Goal: Information Seeking & Learning: Learn about a topic

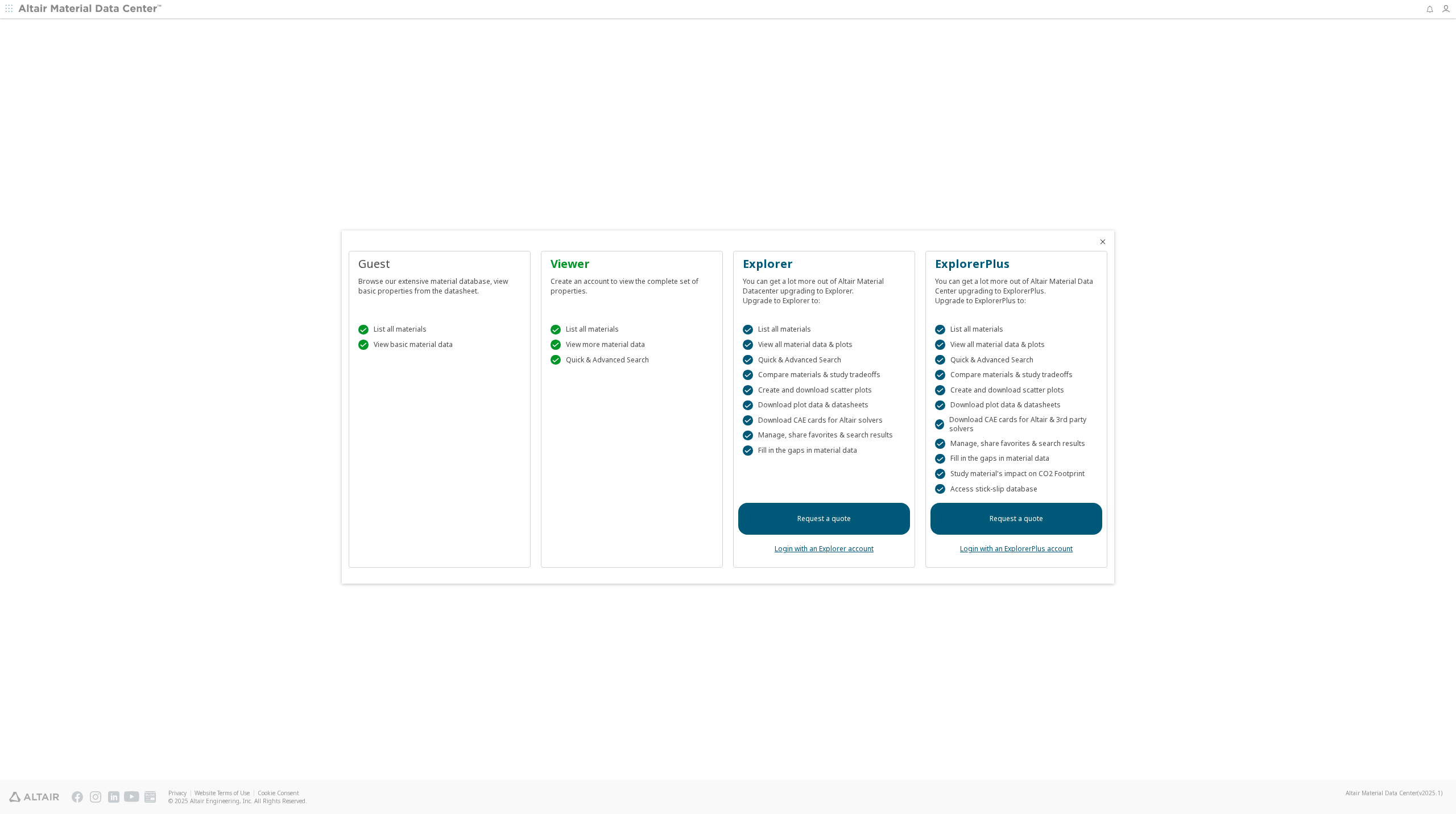
click at [566, 267] on div "Viewer" at bounding box center [632, 264] width 163 height 16
click at [563, 263] on div "Viewer" at bounding box center [632, 264] width 163 height 16
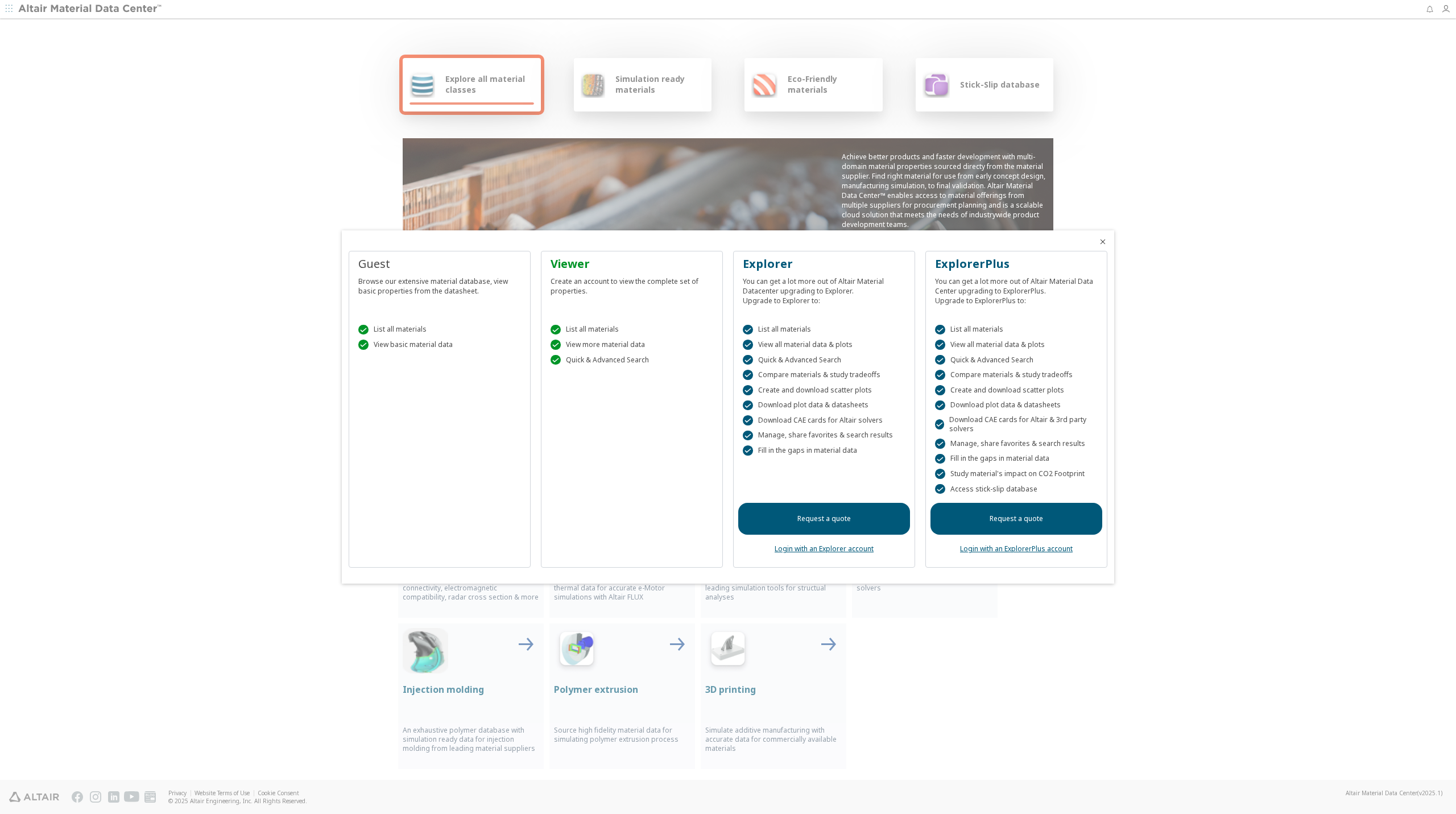
drag, startPoint x: 13, startPoint y: 0, endPoint x: 197, endPoint y: 193, distance: 266.7
click at [197, 193] on div at bounding box center [728, 407] width 1456 height 814
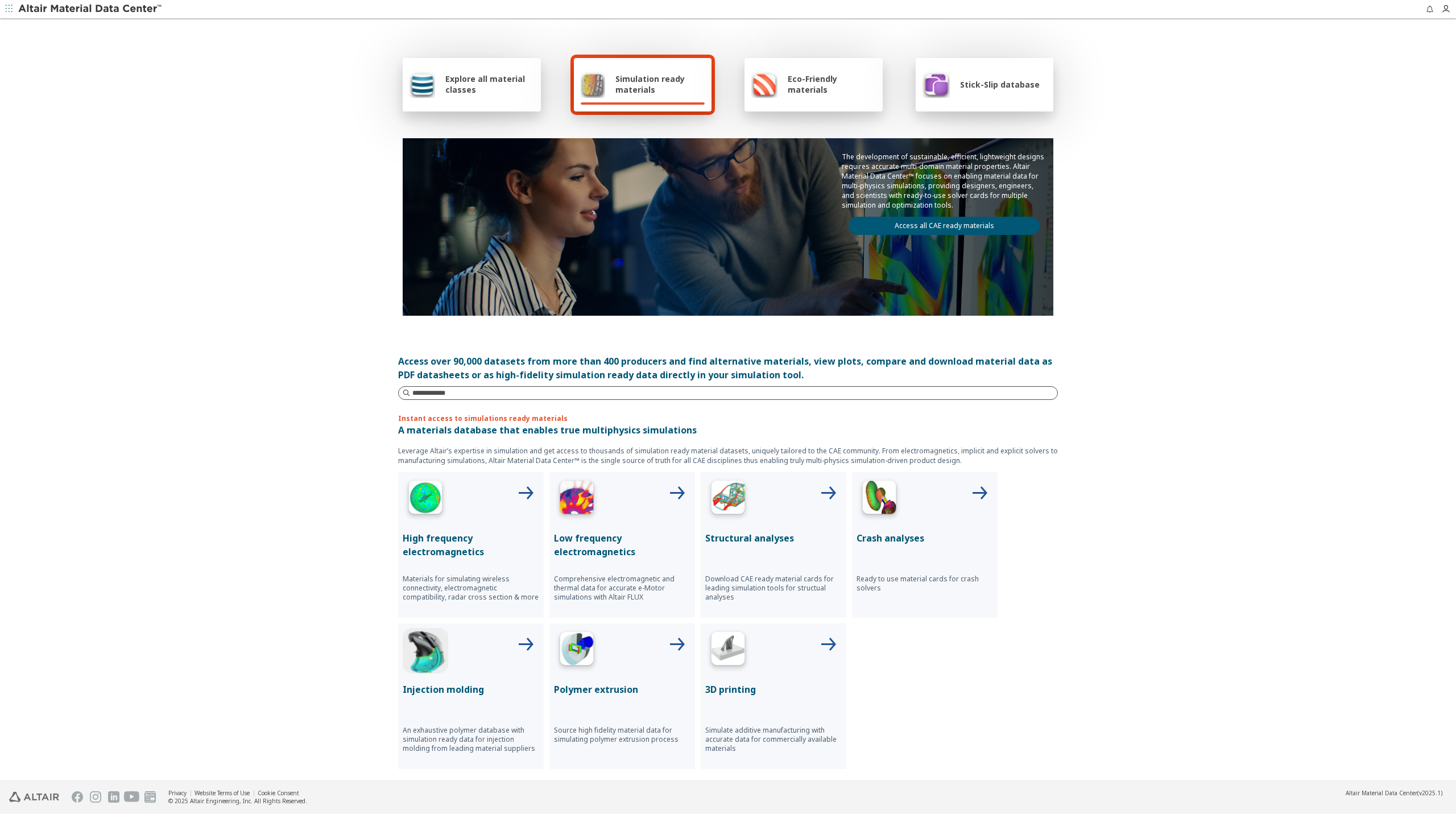
click at [517, 398] on input at bounding box center [735, 394] width 645 height 12
type input "****"
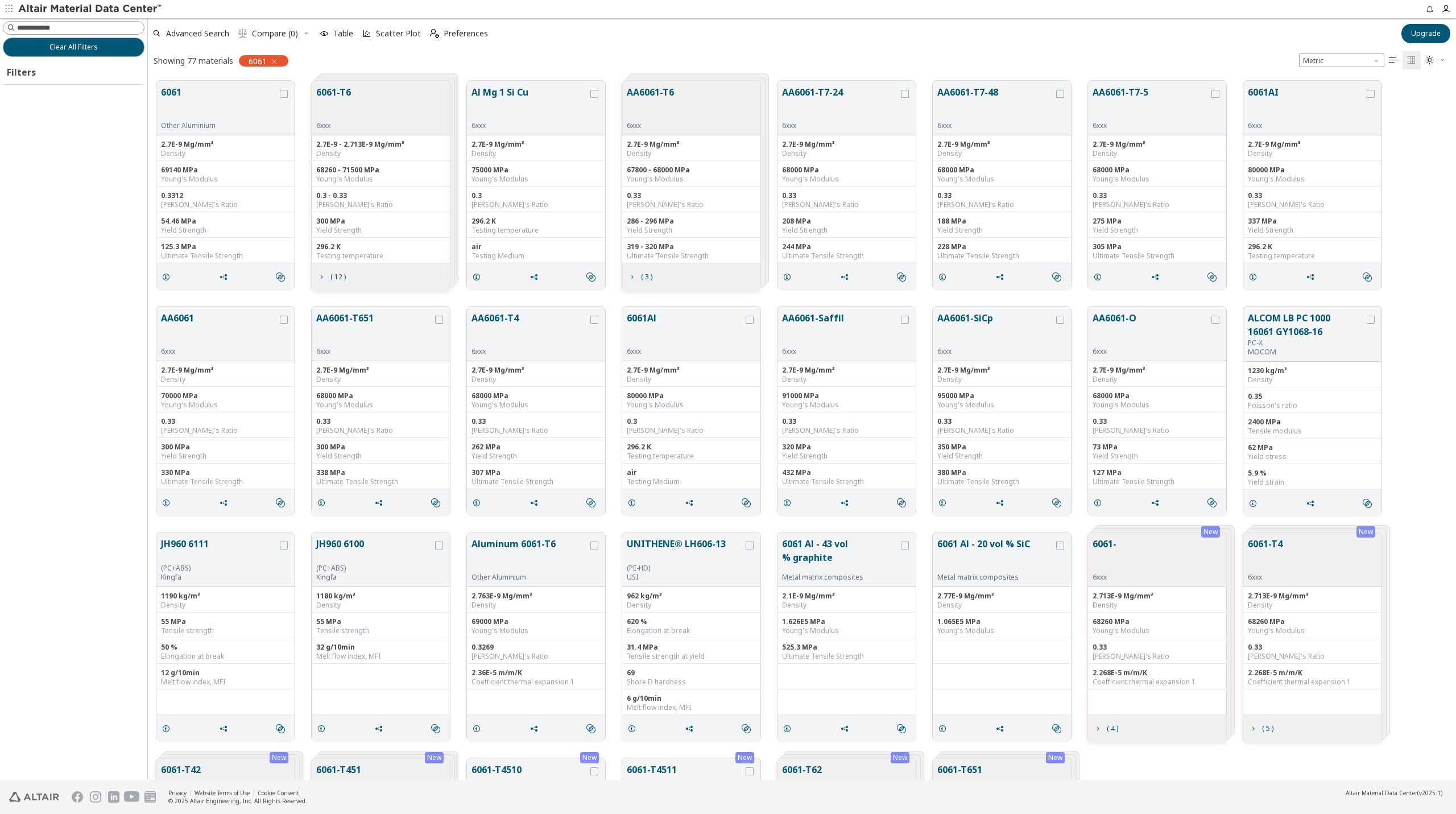
scroll to position [700, 1300]
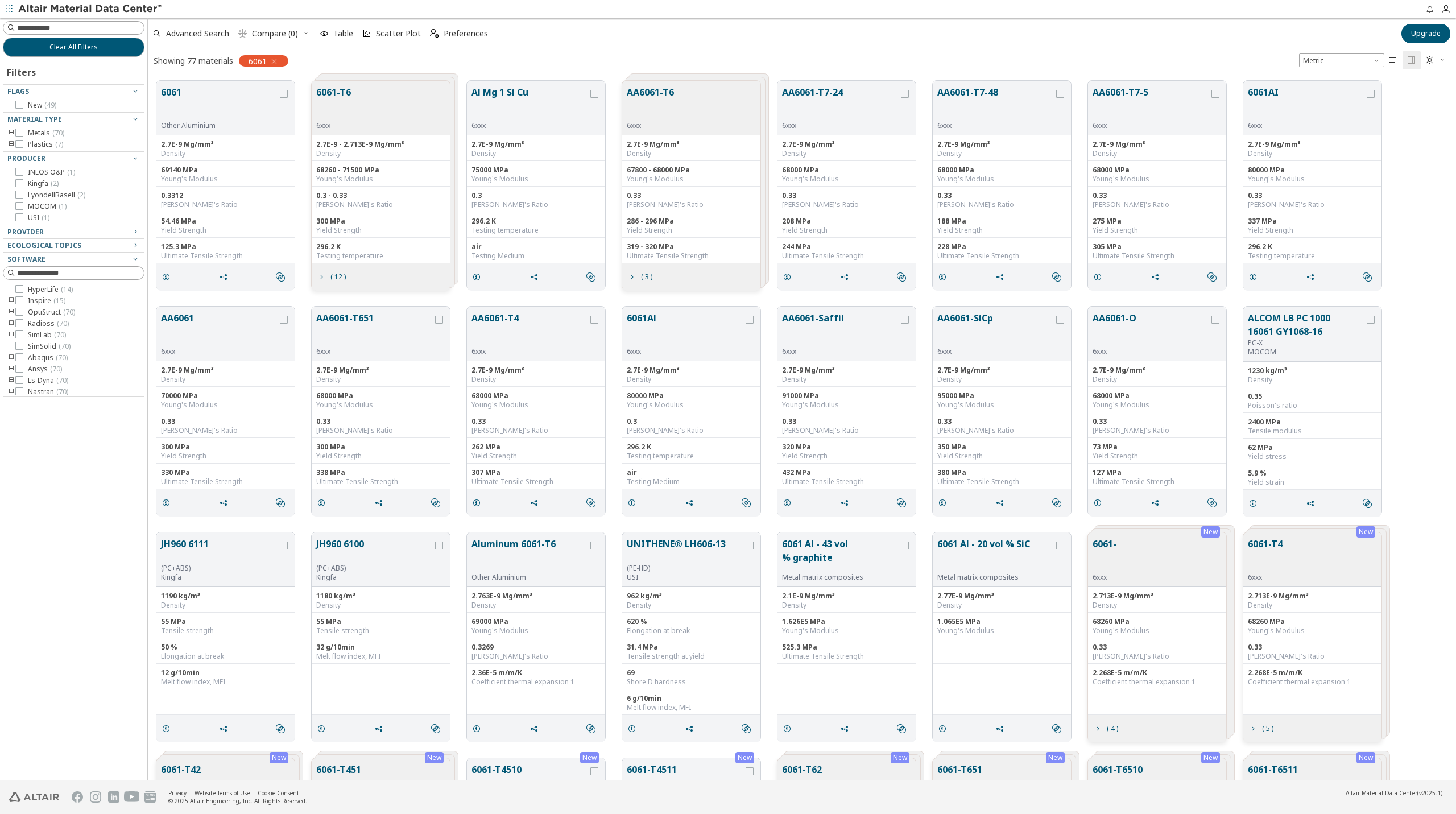
click at [340, 89] on button "6061-T6" at bounding box center [333, 103] width 34 height 36
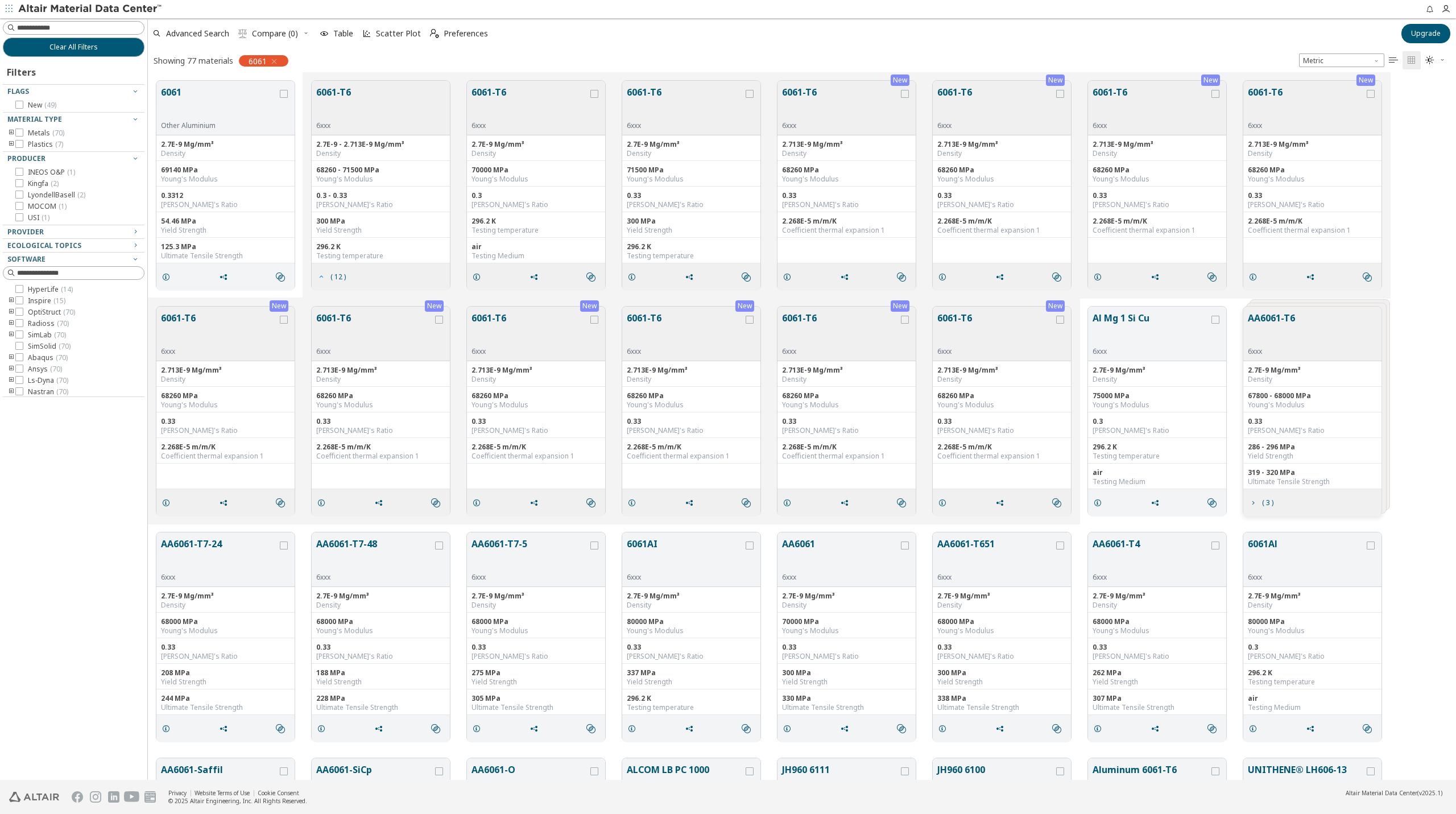
click at [331, 278] on span "( 12 )" at bounding box center [338, 278] width 15 height 7
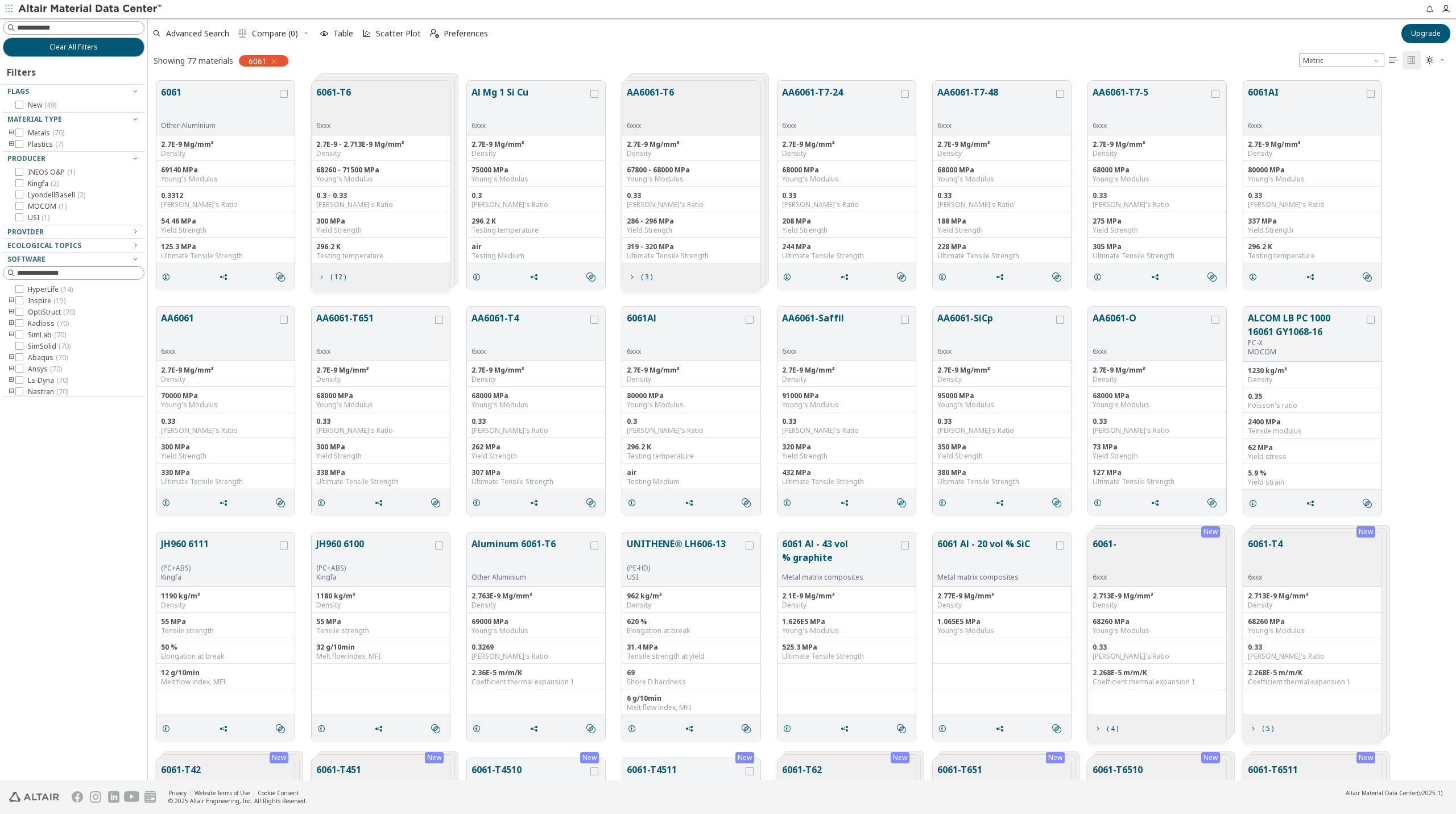
click at [331, 276] on span "( 12 )" at bounding box center [338, 278] width 15 height 7
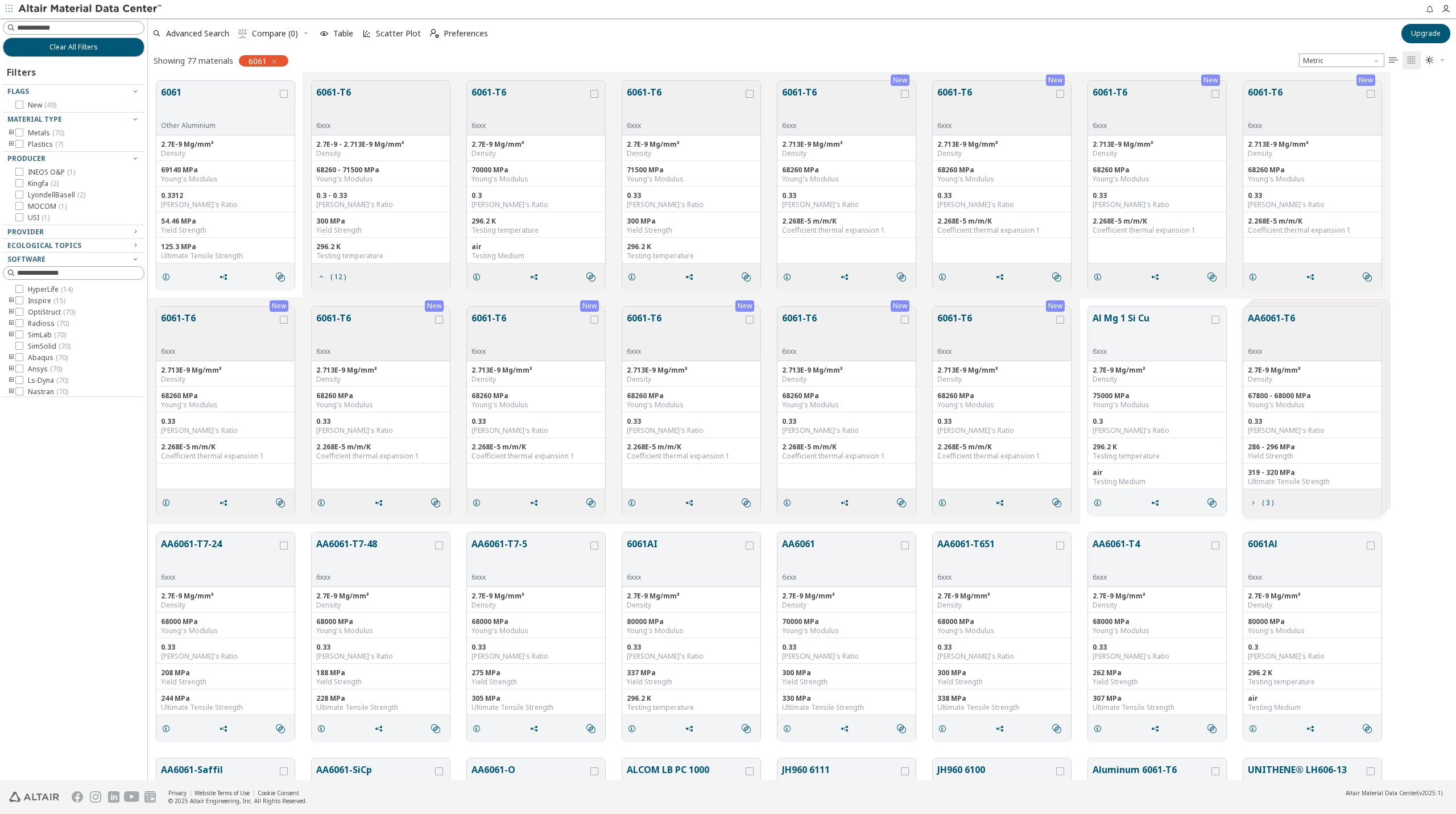
click at [345, 92] on button "6061-T6" at bounding box center [333, 103] width 34 height 36
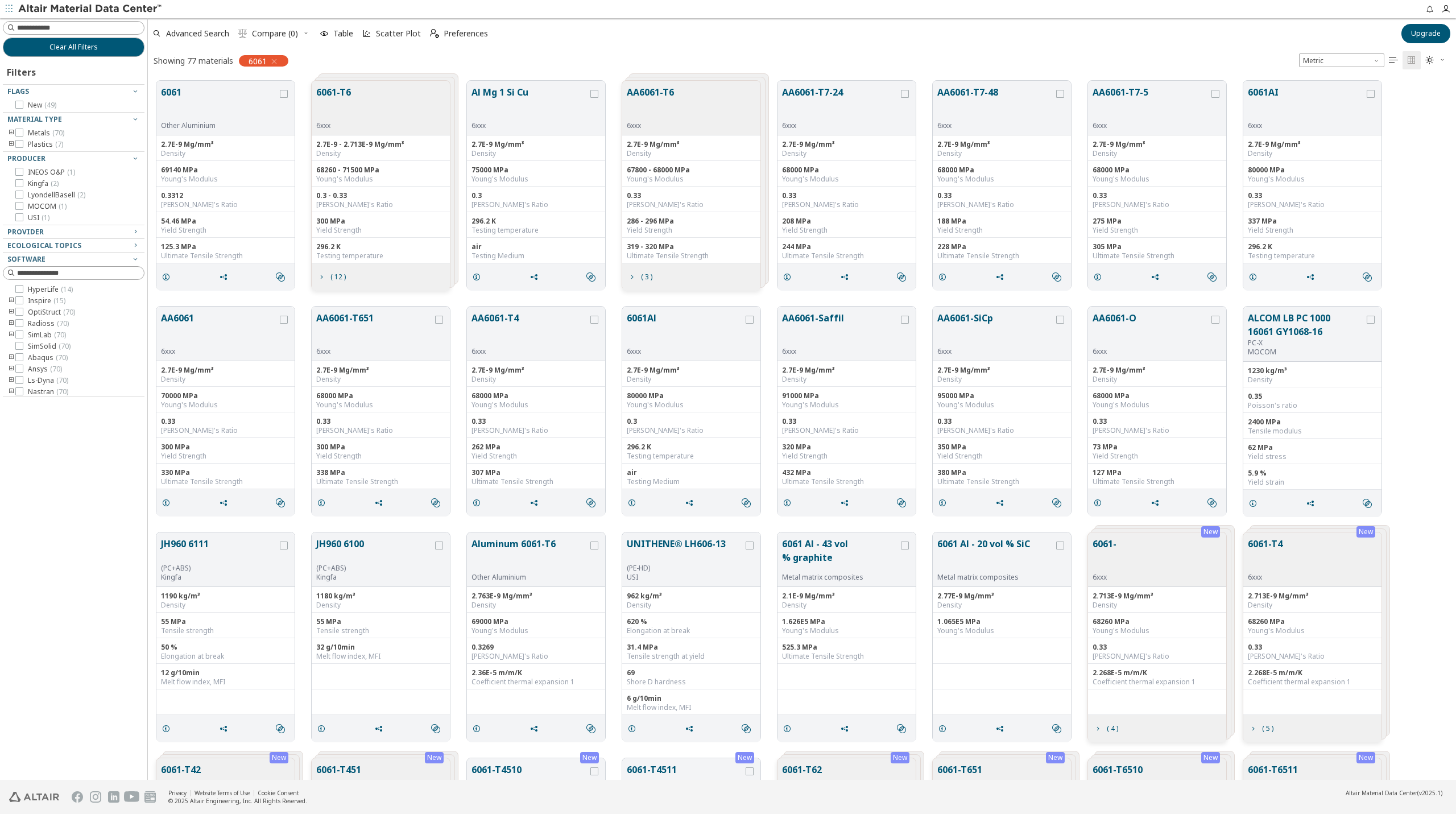
click at [345, 92] on button "6061-T6" at bounding box center [333, 103] width 34 height 36
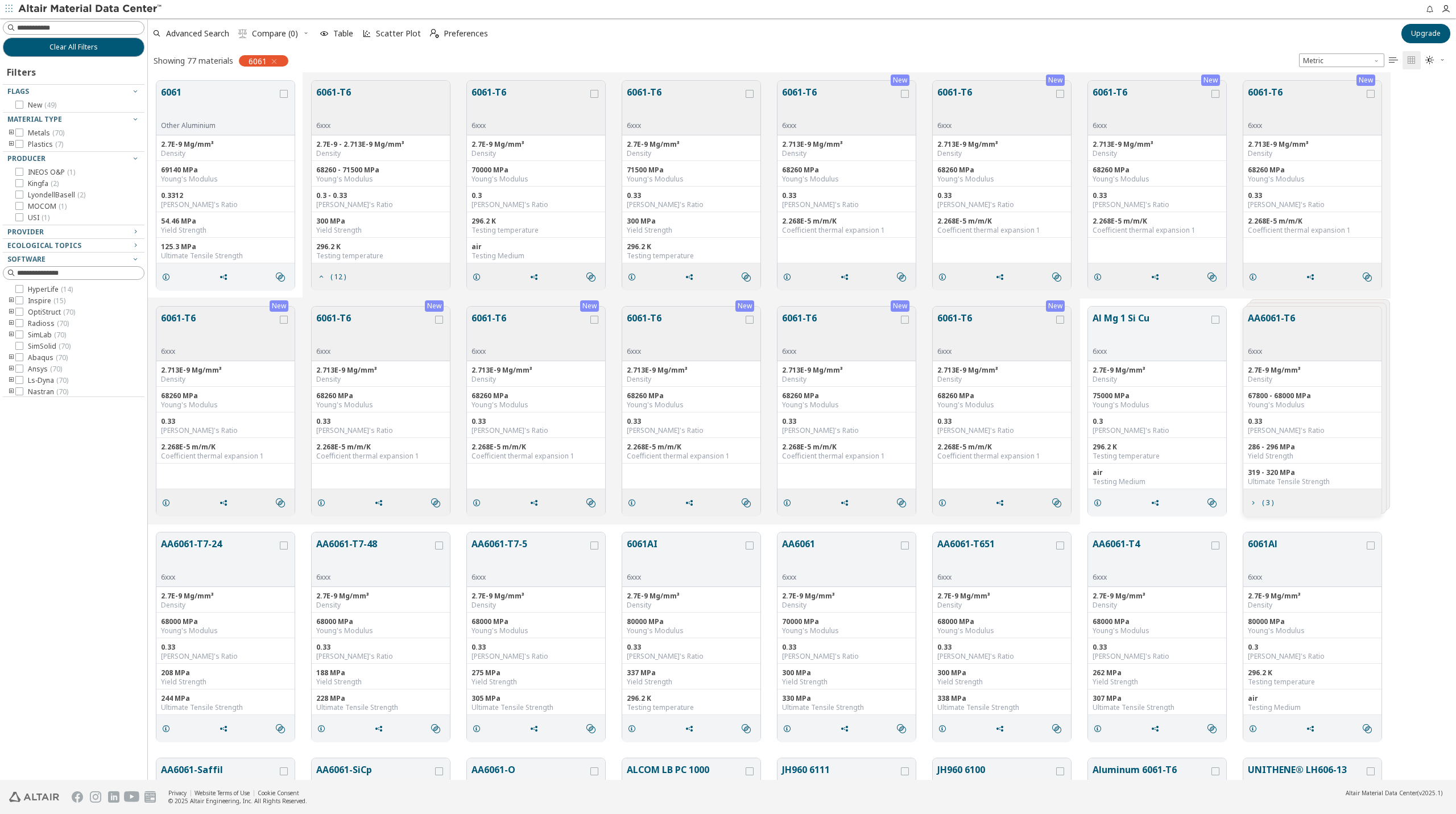
click at [337, 95] on button "6061-T6" at bounding box center [333, 103] width 34 height 36
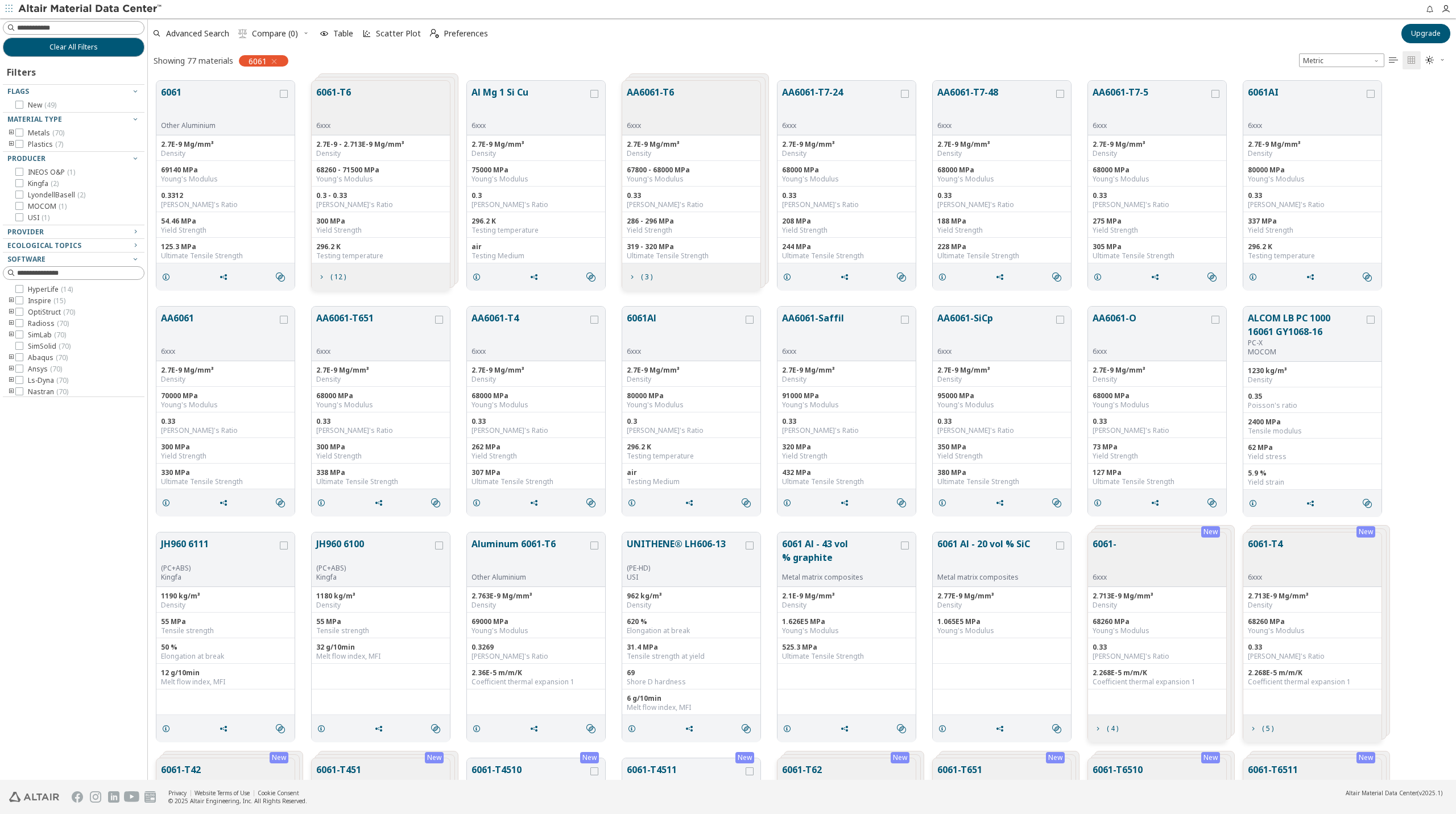
click at [346, 251] on div "Testing temperature" at bounding box center [381, 256] width 129 height 9
click at [346, 156] on div "Density" at bounding box center [381, 153] width 129 height 9
click at [358, 91] on div "6061-T6 6xxx" at bounding box center [381, 108] width 138 height 55
click at [376, 34] on span "Scatter Plot" at bounding box center [398, 33] width 45 height 8
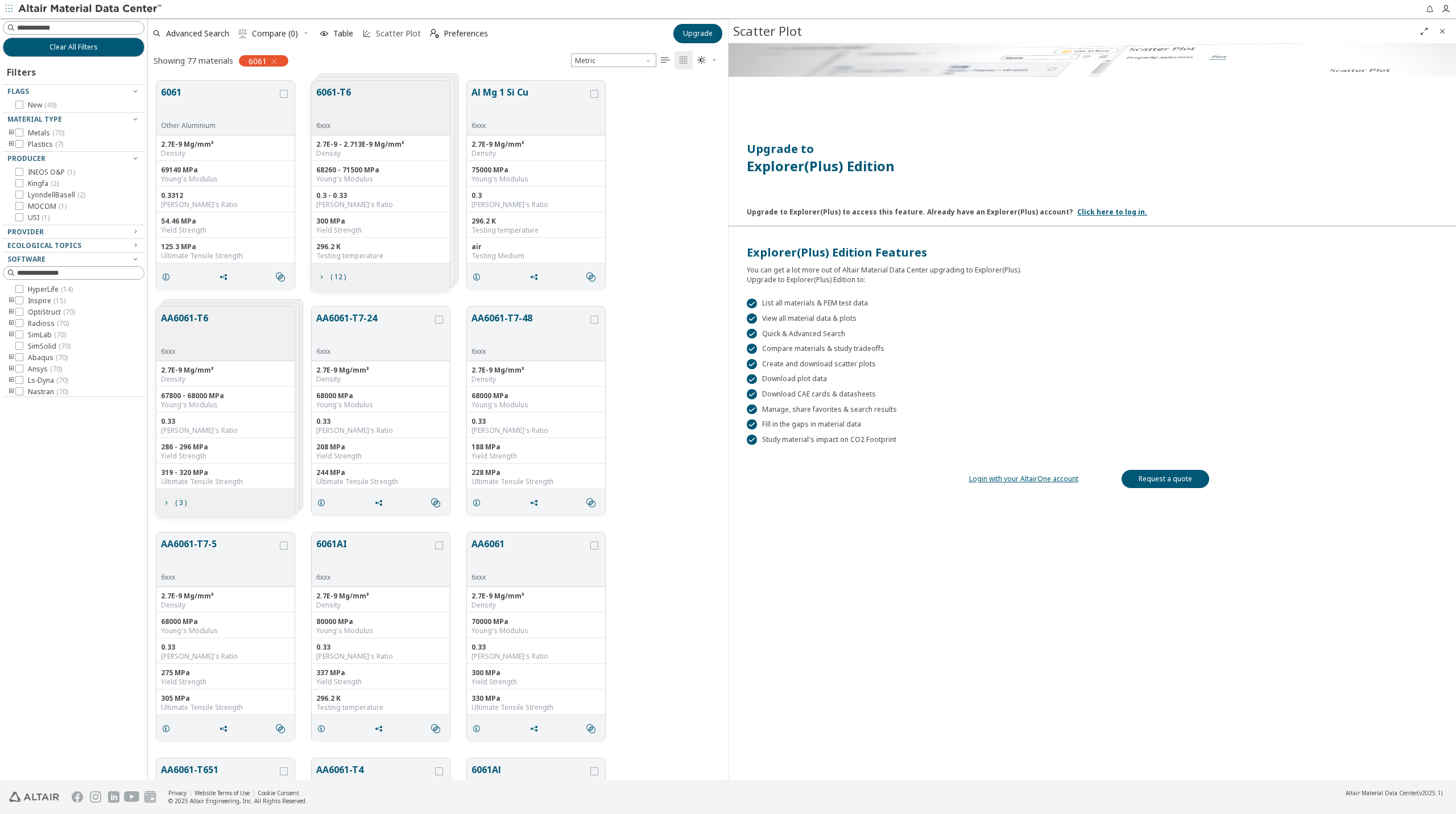
scroll to position [700, 571]
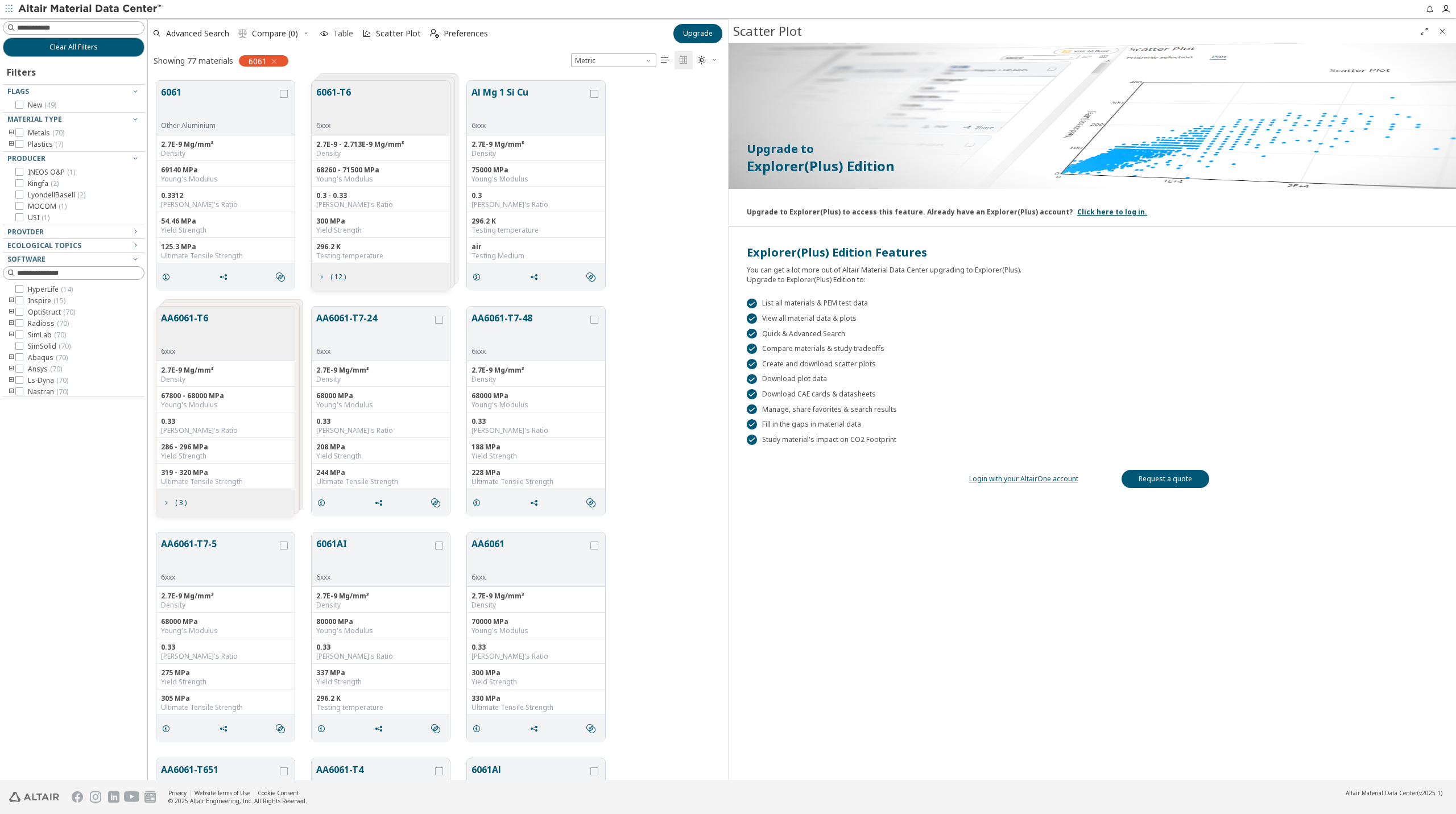
click at [338, 31] on span "Table" at bounding box center [344, 33] width 20 height 8
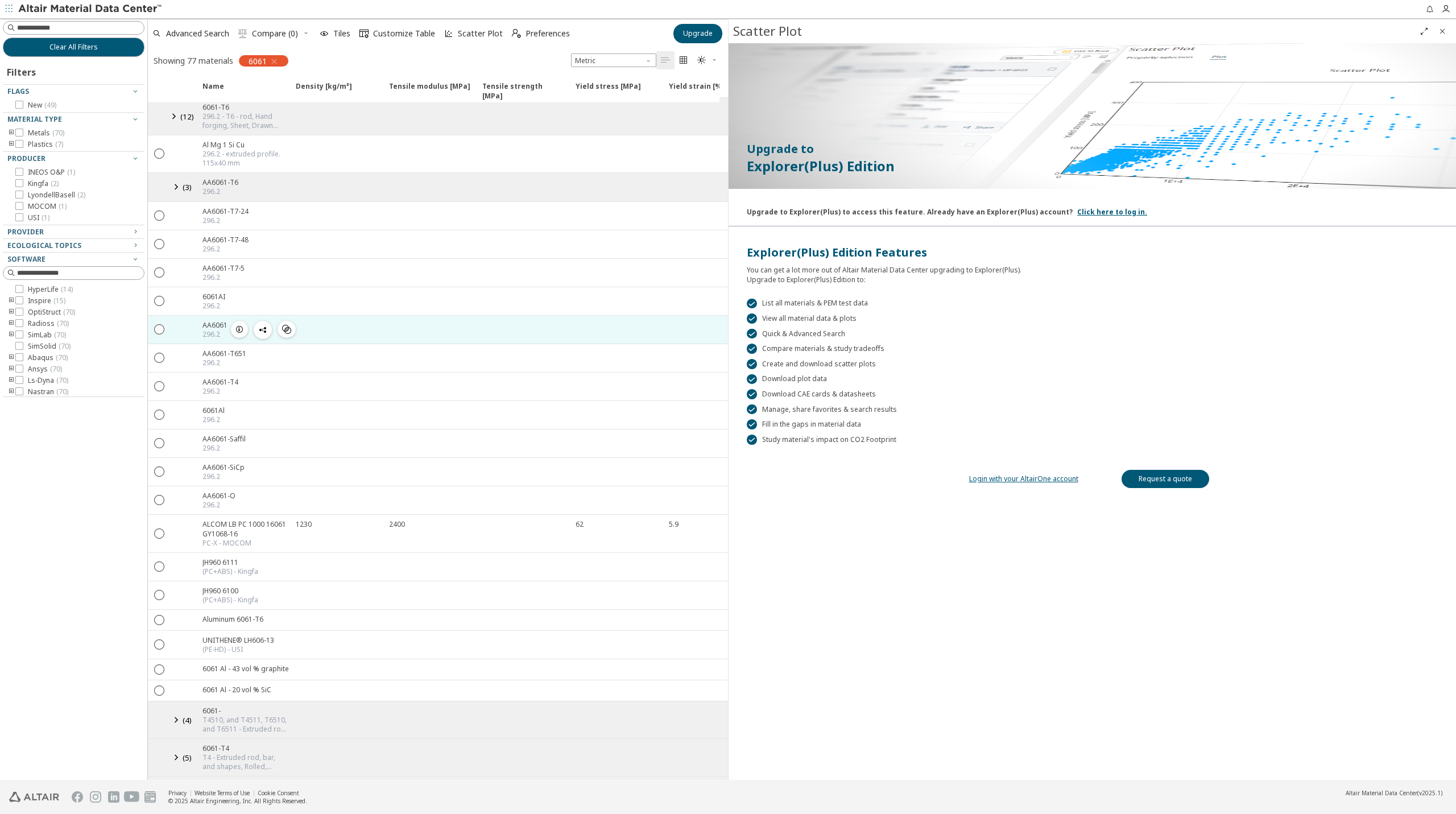
scroll to position [0, 0]
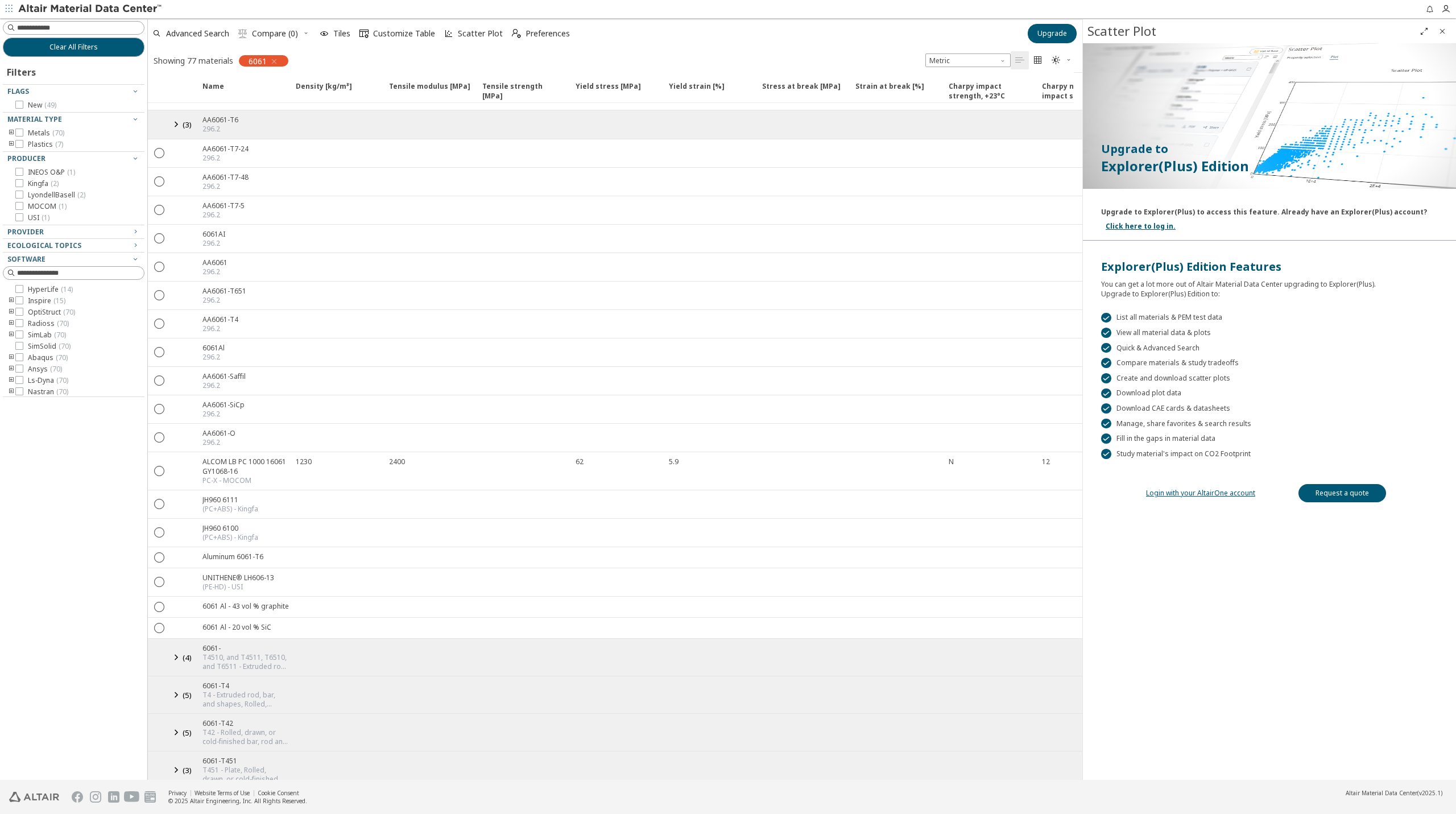
drag, startPoint x: 725, startPoint y: 103, endPoint x: 1084, endPoint y: 163, distance: 364.0
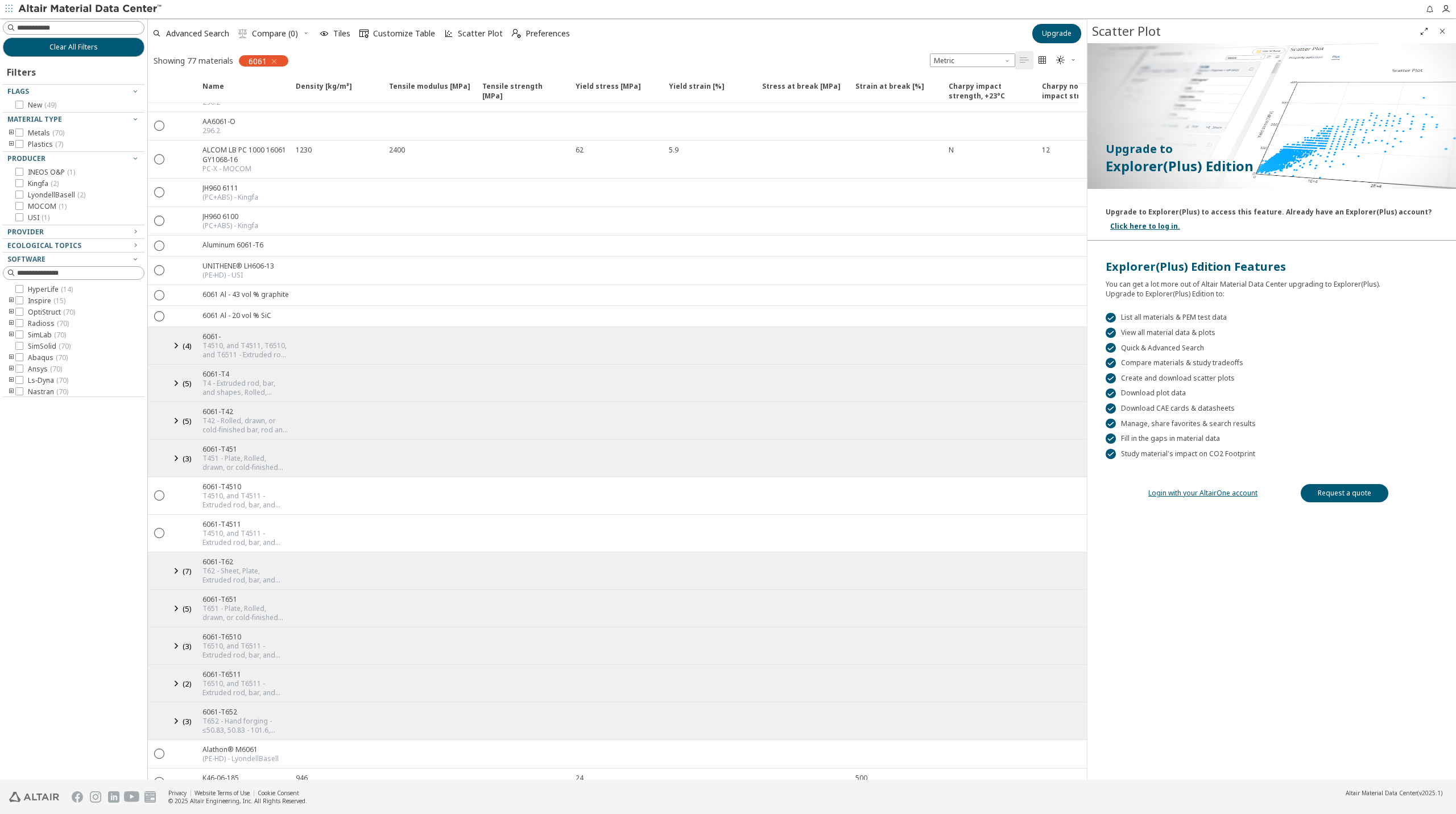
scroll to position [444, 0]
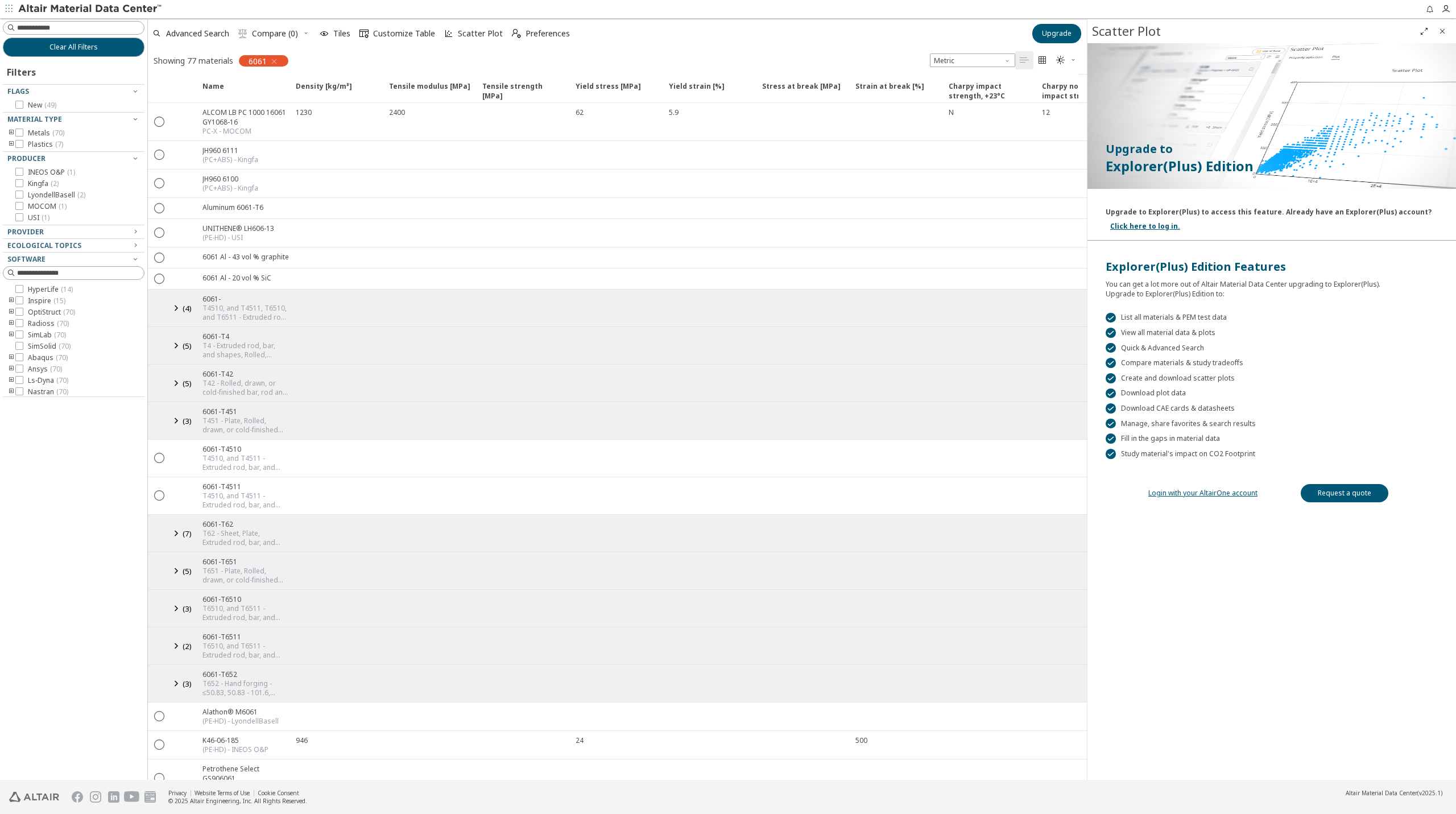
click at [1446, 27] on icon "Close" at bounding box center [1443, 31] width 9 height 9
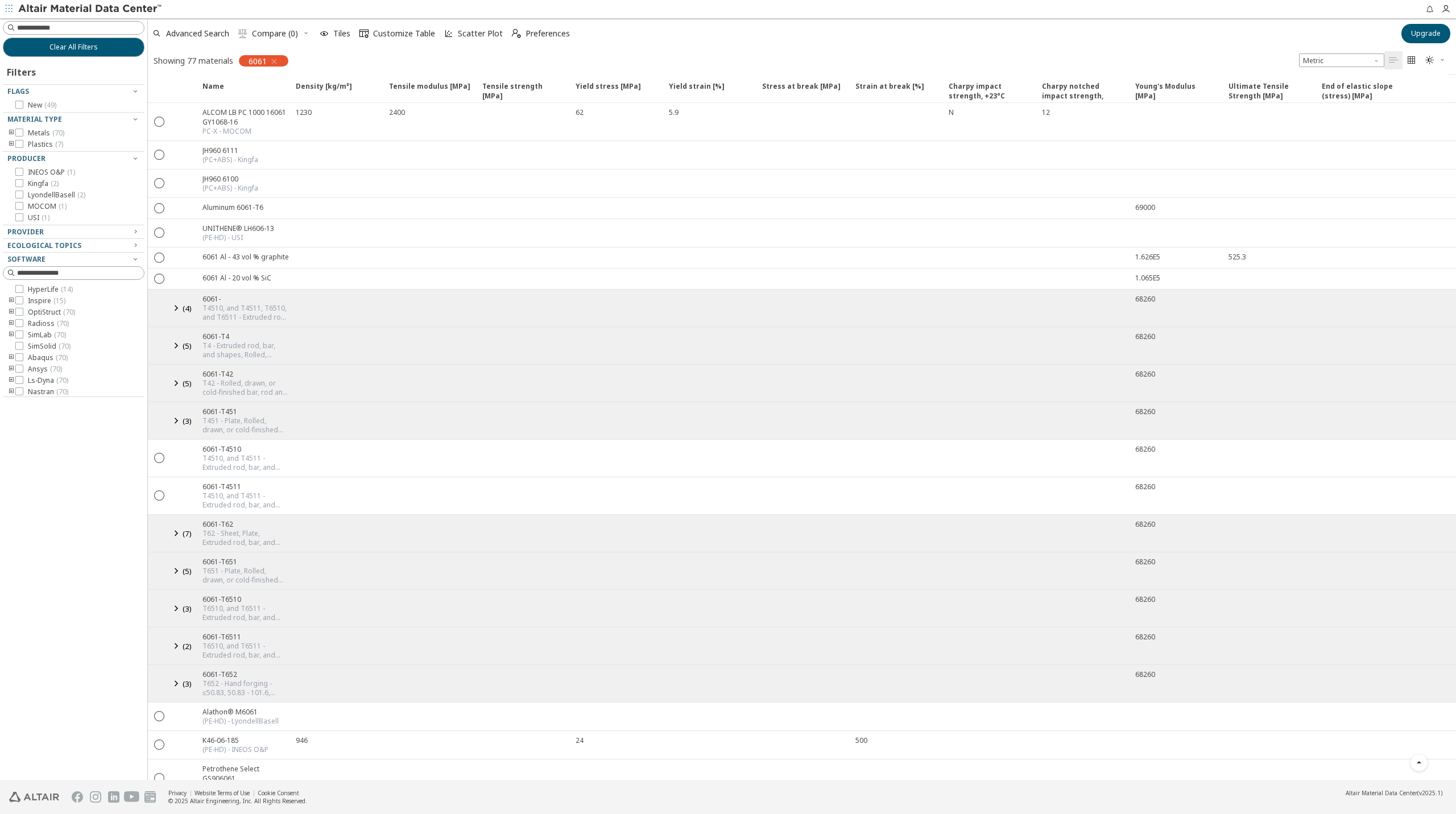
scroll to position [435, 0]
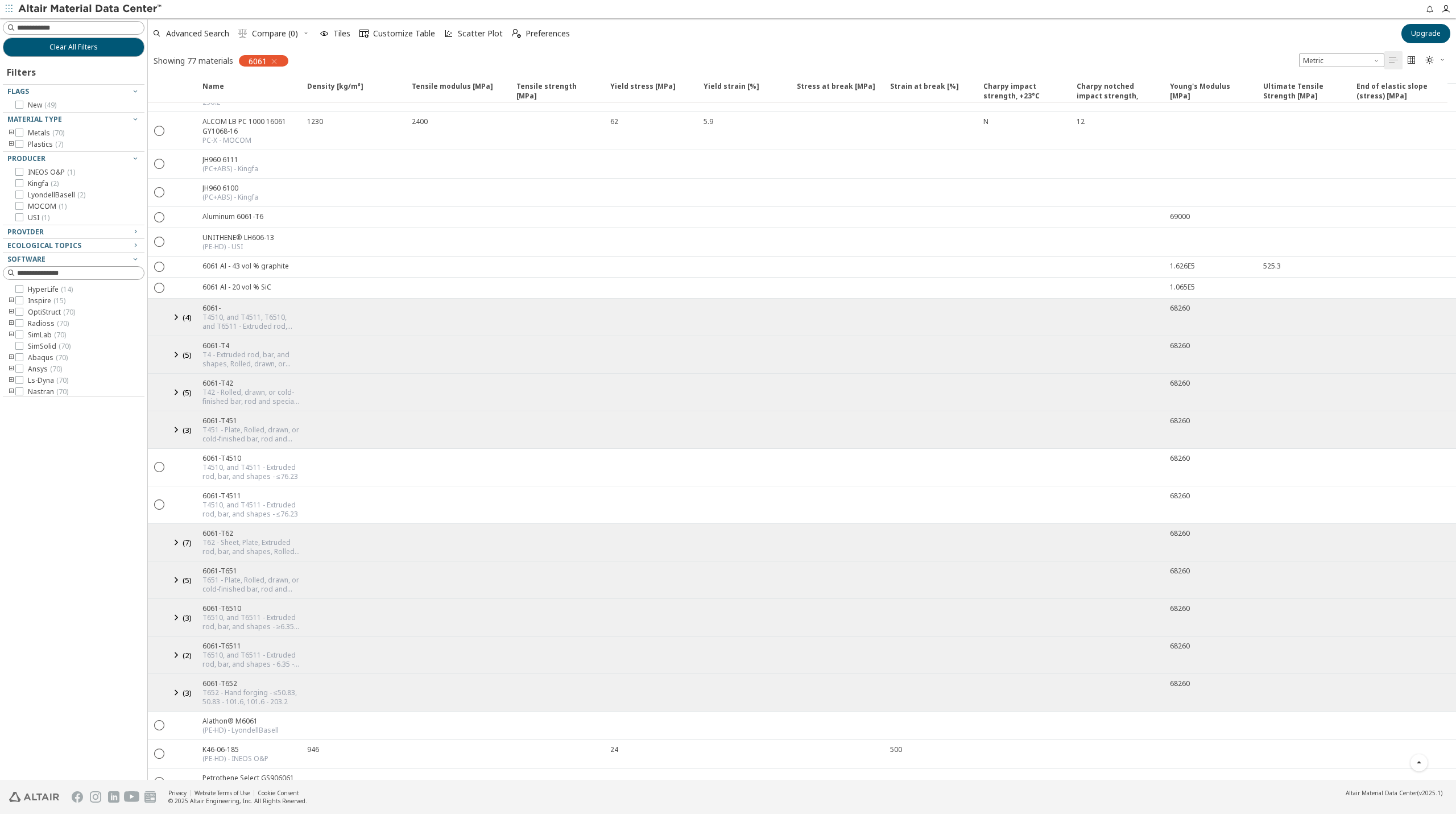
click at [208, 304] on div "6061-" at bounding box center [251, 309] width 98 height 10
click at [182, 310] on icon at bounding box center [176, 317] width 13 height 14
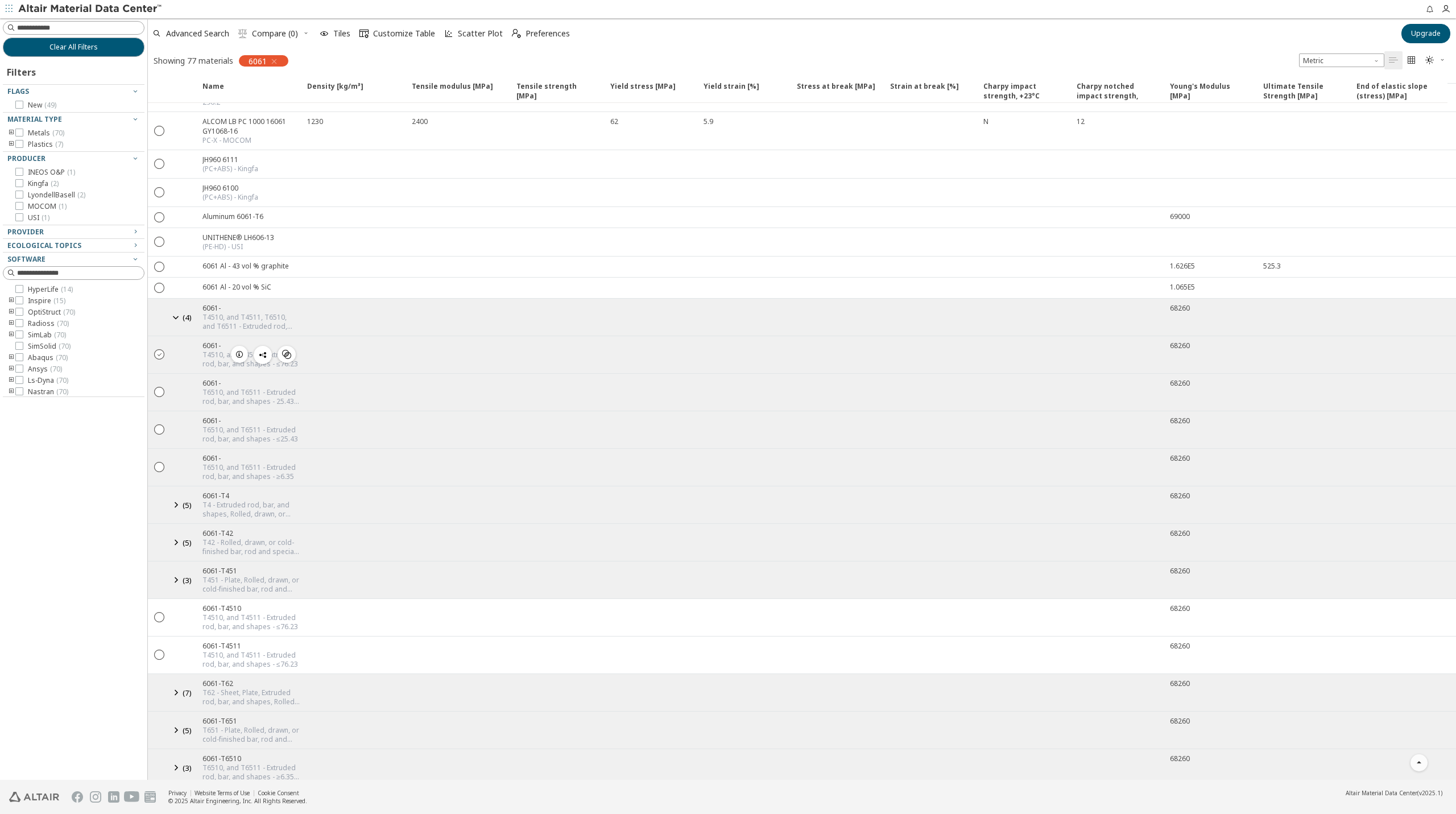
click at [163, 349] on icon "" at bounding box center [160, 354] width 10 height 10
click at [289, 350] on icon "" at bounding box center [287, 354] width 9 height 9
click at [296, 351] on div "T4510, and T4511 - Extruded rod, bar, and shapes - ≤76.23" at bounding box center [251, 360] width 98 height 18
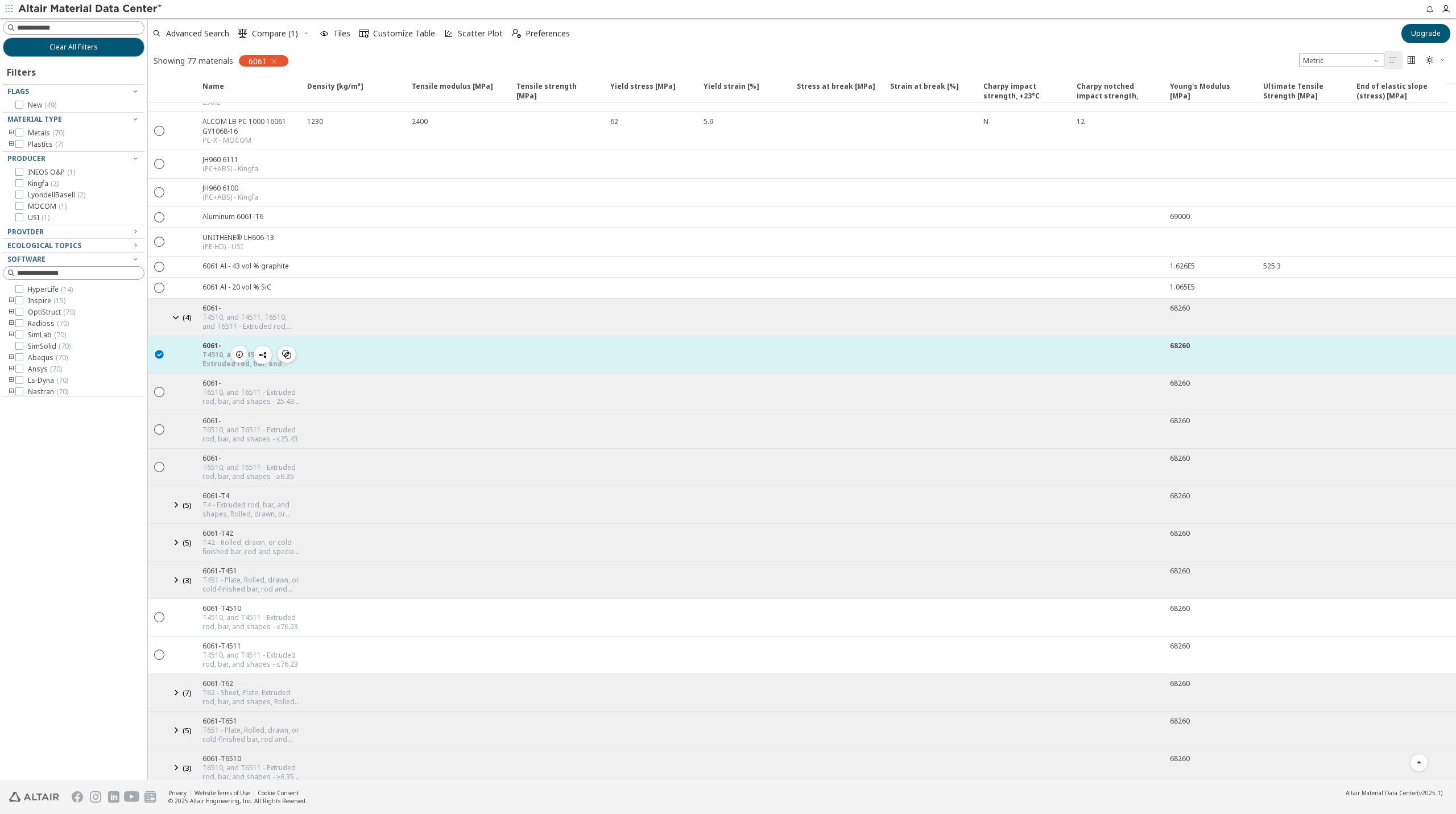
click at [316, 336] on div at bounding box center [352, 355] width 105 height 37
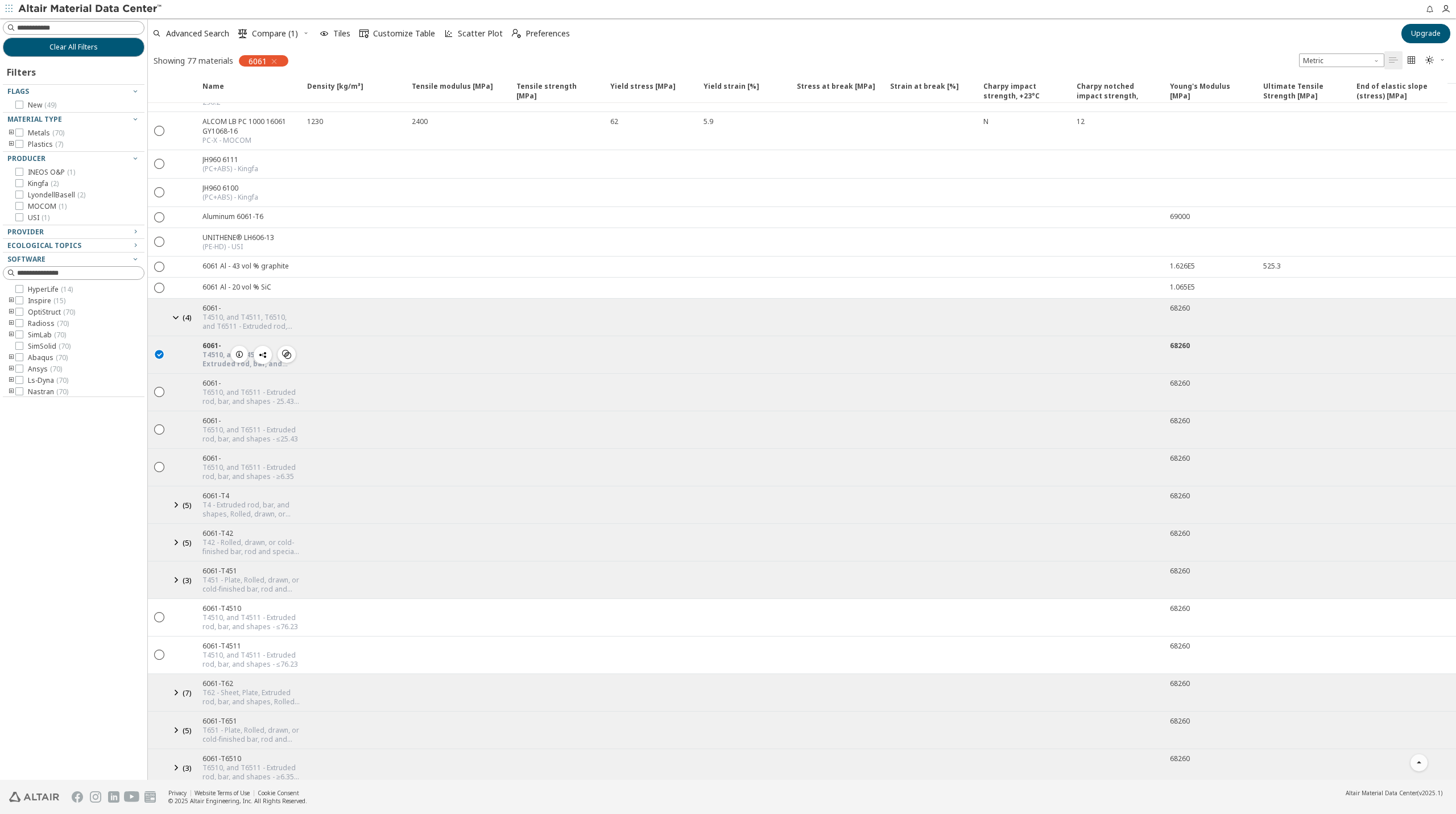
click at [234, 346] on span "button" at bounding box center [240, 354] width 13 height 17
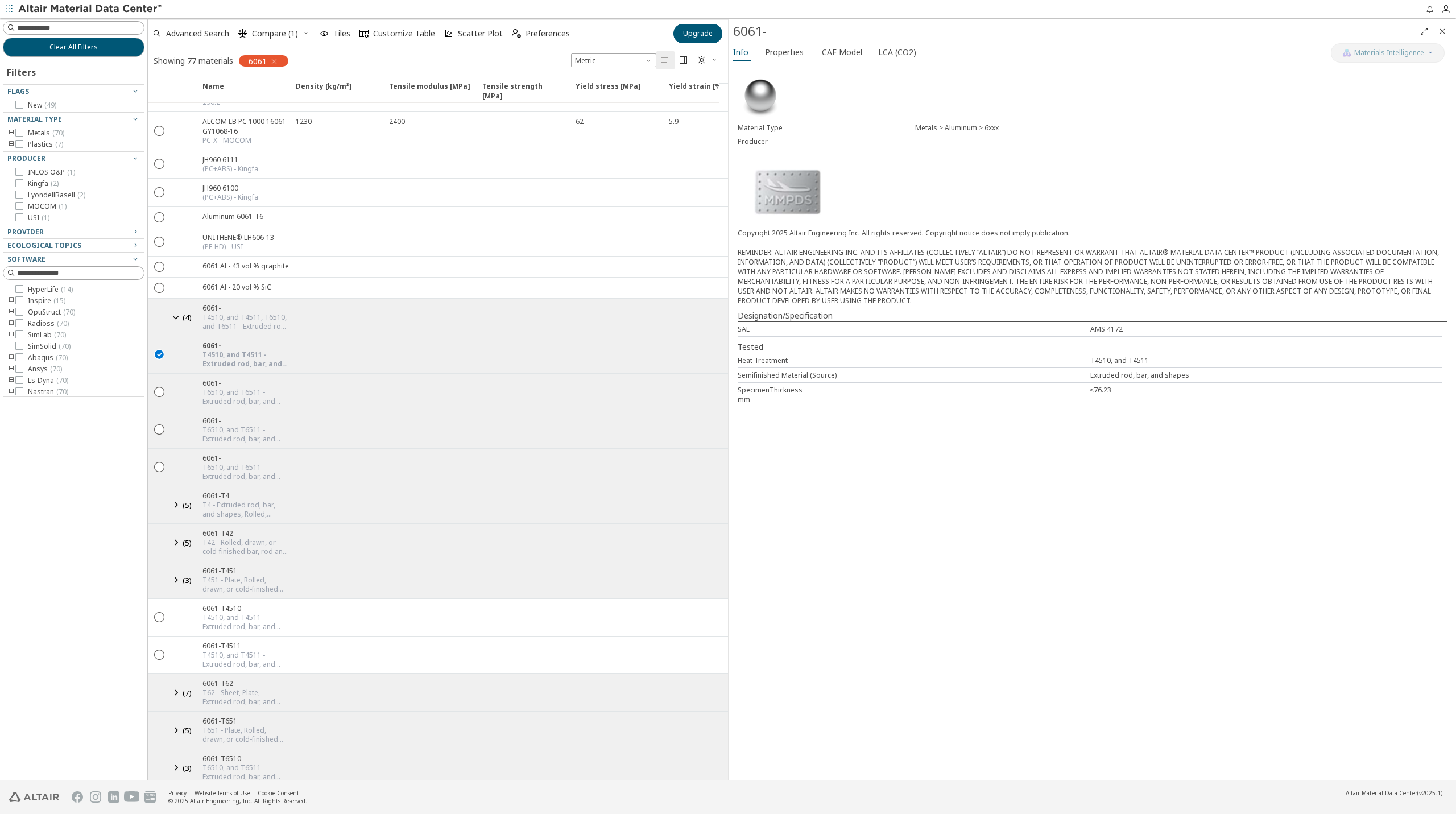
click at [792, 194] on img at bounding box center [788, 191] width 100 height 68
click at [798, 48] on span "Properties" at bounding box center [784, 52] width 39 height 18
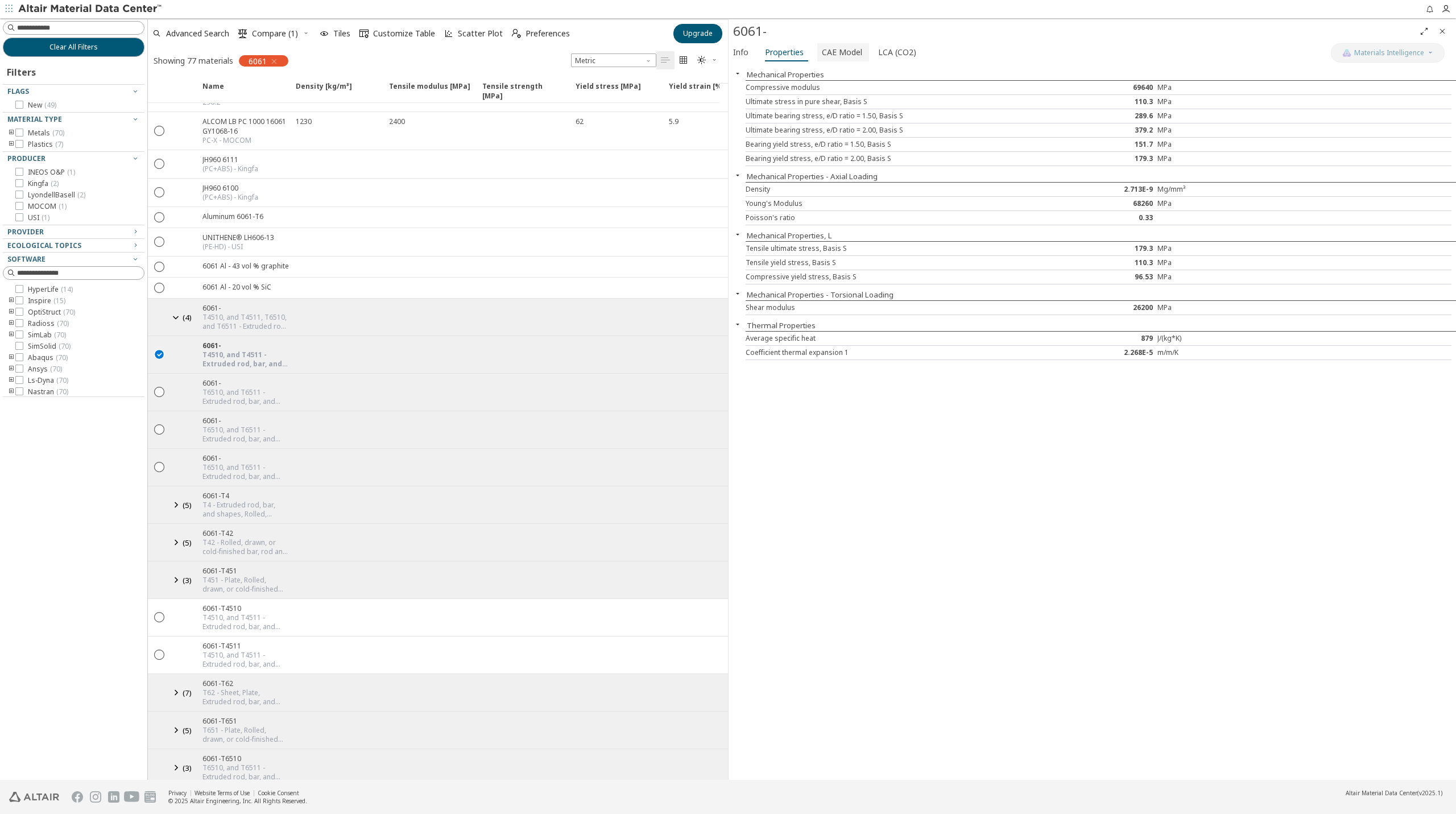
click at [841, 49] on span "CAE Model" at bounding box center [842, 52] width 40 height 18
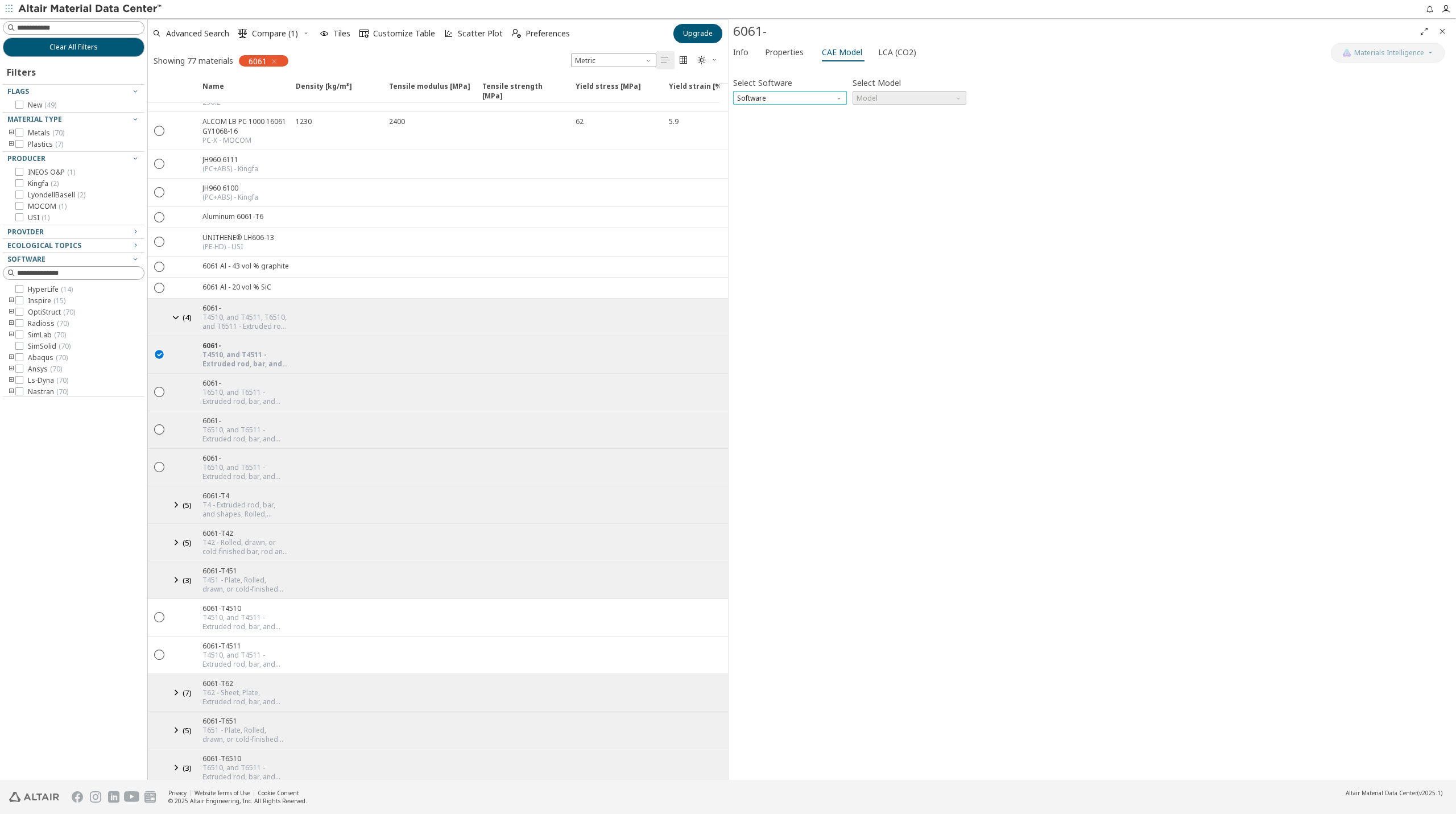
click at [799, 91] on span "Software" at bounding box center [789, 98] width 113 height 13
click at [799, 94] on span "Software" at bounding box center [789, 98] width 113 height 13
click at [798, 103] on span "Software" at bounding box center [789, 98] width 113 height 13
click at [749, 165] on span "Abaqus" at bounding box center [751, 166] width 25 height 9
click at [884, 96] on span "Model" at bounding box center [909, 98] width 113 height 13
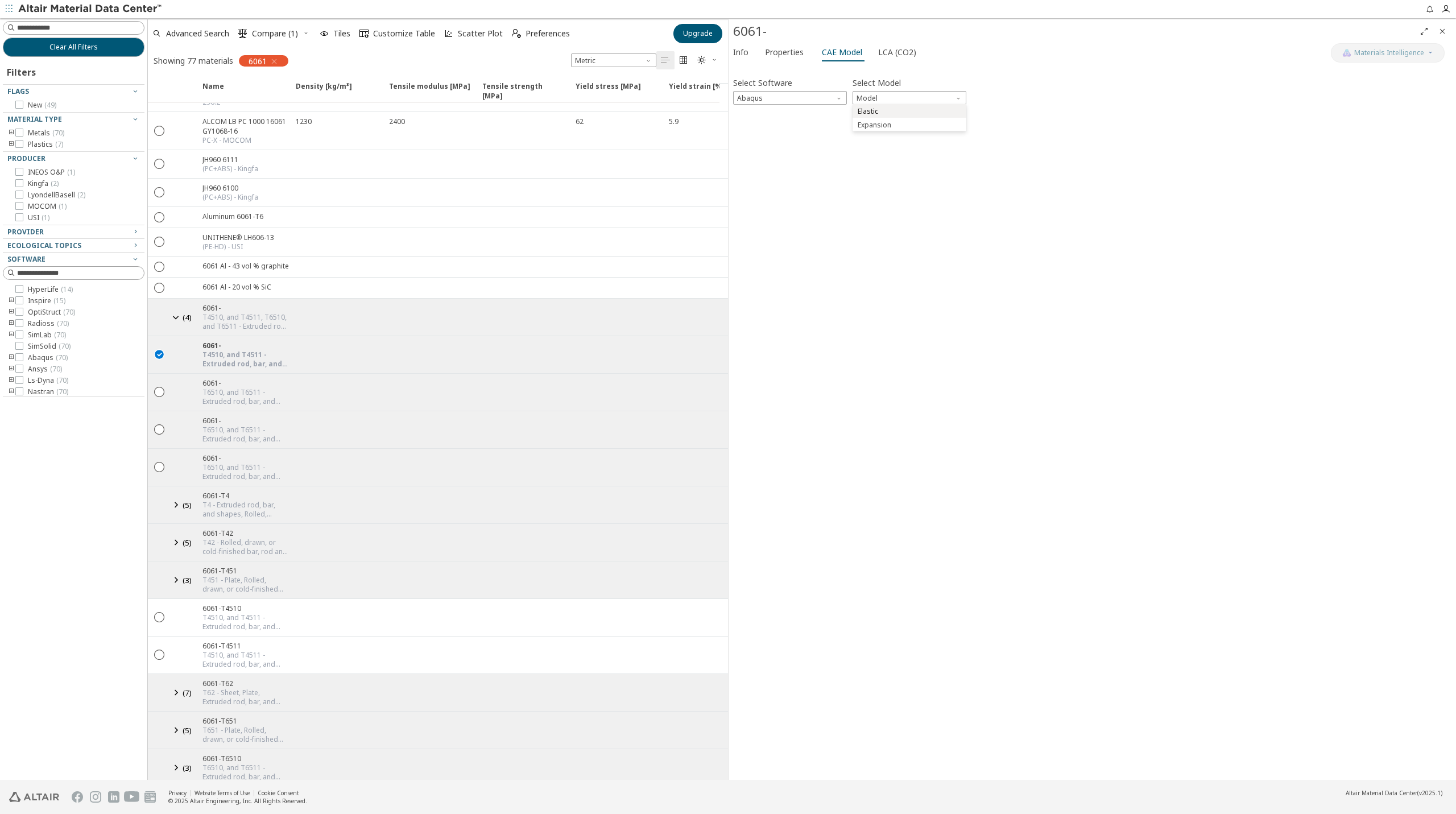
click at [895, 114] on span "Elastic" at bounding box center [910, 111] width 105 height 8
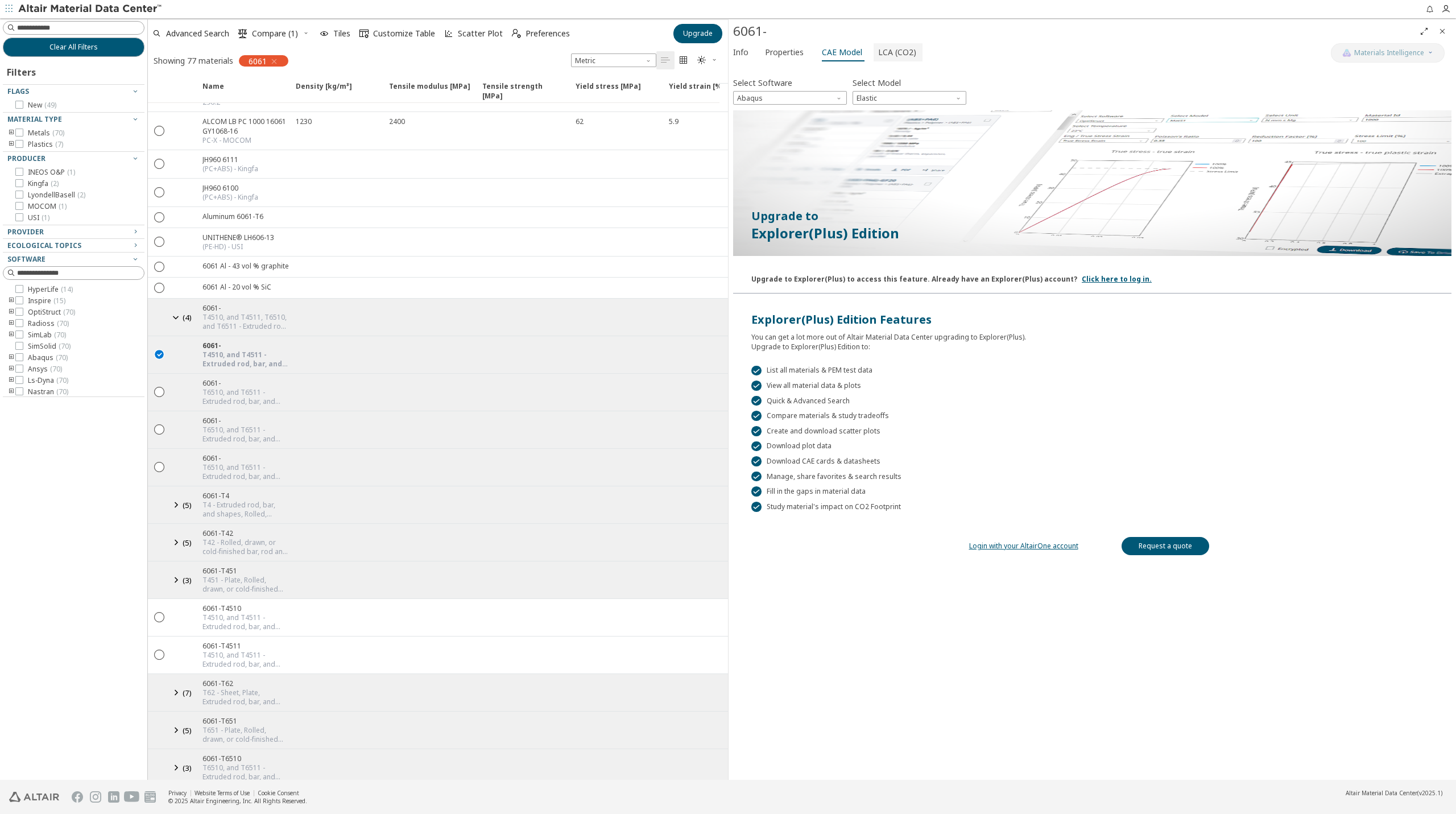
click at [878, 55] on span "LCA (CO2)" at bounding box center [897, 52] width 38 height 18
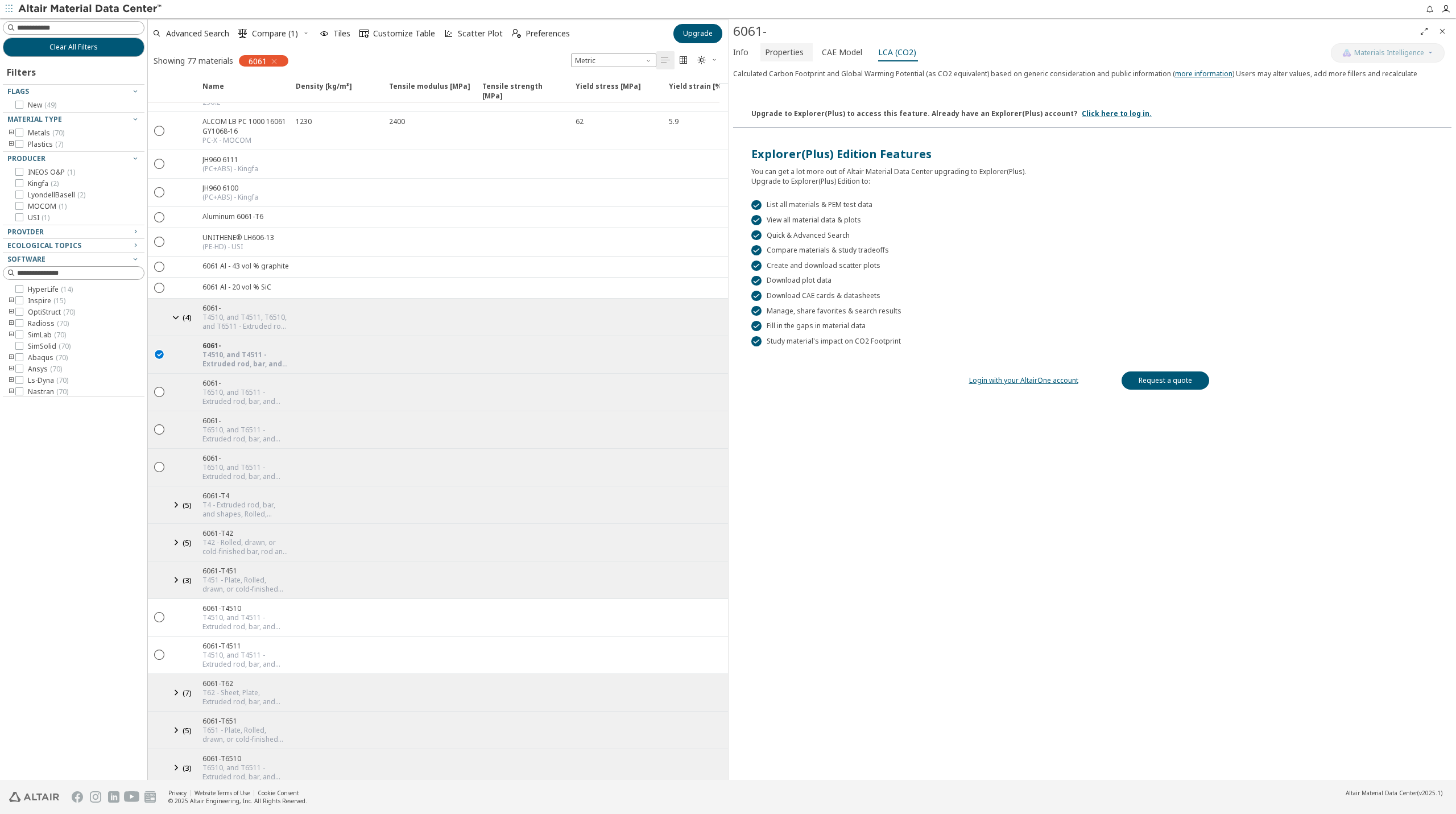
click at [795, 50] on span "Properties" at bounding box center [784, 52] width 39 height 18
